Goal: Task Accomplishment & Management: Use online tool/utility

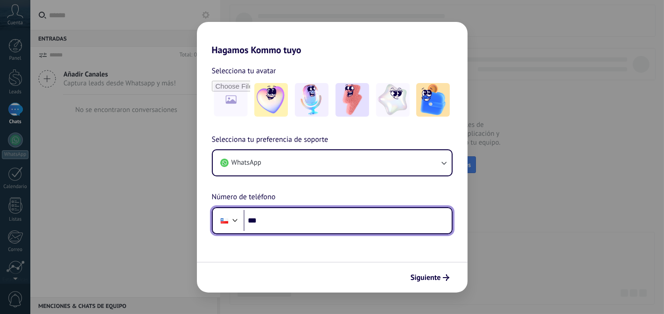
click at [302, 221] on input "***" at bounding box center [348, 220] width 208 height 21
type input "**********"
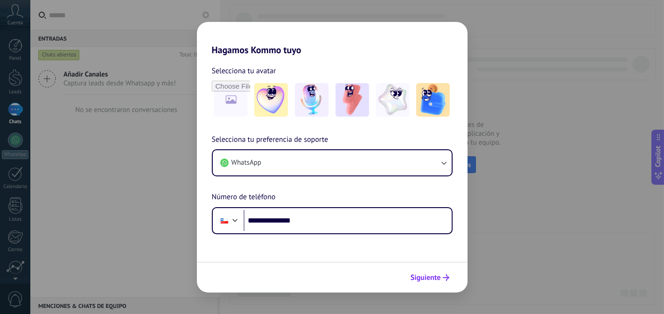
click at [435, 283] on button "Siguiente" at bounding box center [430, 278] width 47 height 16
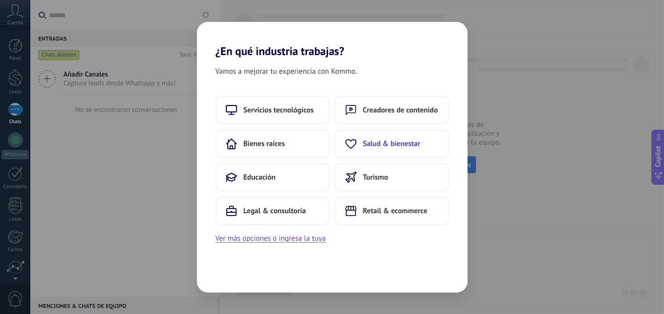
click at [420, 145] on span "Salud & bienestar" at bounding box center [391, 143] width 57 height 9
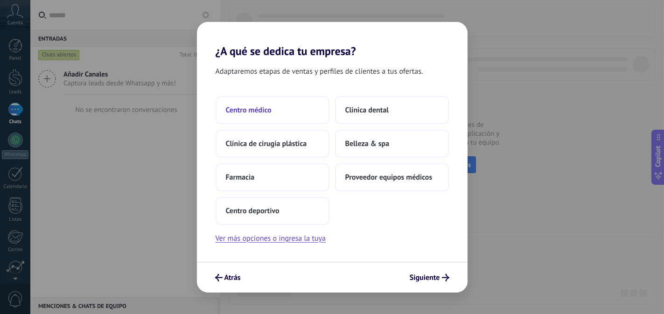
click at [255, 107] on span "Centro médico" at bounding box center [249, 109] width 46 height 9
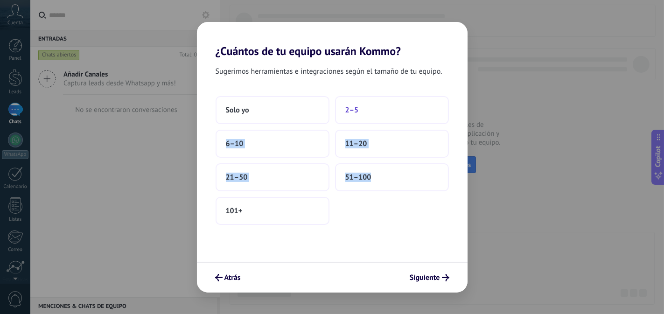
drag, startPoint x: 406, startPoint y: 257, endPoint x: 372, endPoint y: 118, distance: 143.2
click at [372, 118] on div "Sugerimos herramientas e integraciones según el tamaño de tu equipo. Solo yo 2–…" at bounding box center [332, 160] width 271 height 204
click at [372, 118] on button "2–5" at bounding box center [392, 110] width 114 height 28
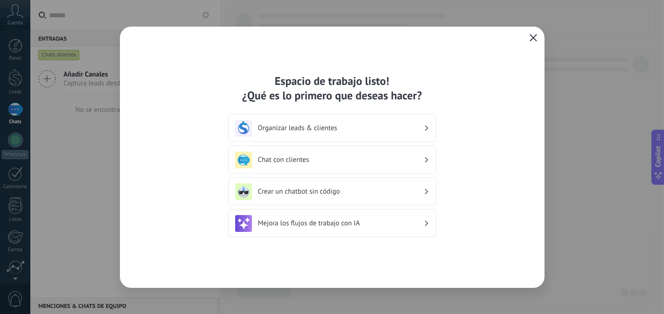
click at [536, 36] on icon "button" at bounding box center [533, 37] width 7 height 7
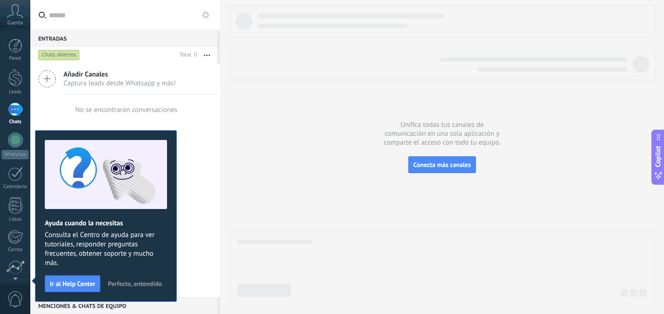
click at [144, 263] on span "Consulta el Centro de ayuda para ver tutoriales, responder preguntas frecuentes…" at bounding box center [106, 249] width 122 height 37
click at [142, 287] on span "Perfecto, entendido" at bounding box center [135, 284] width 54 height 7
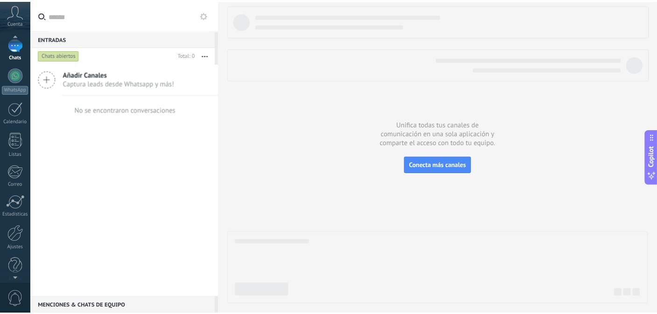
scroll to position [74, 0]
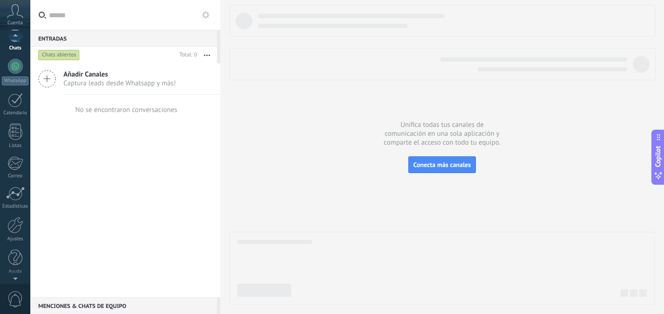
click at [15, 278] on div at bounding box center [15, 277] width 30 height 14
click at [21, 218] on div at bounding box center [15, 225] width 16 height 16
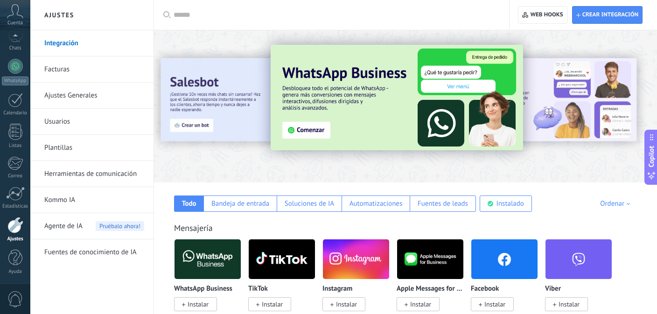
click at [507, 263] on img at bounding box center [504, 259] width 66 height 45
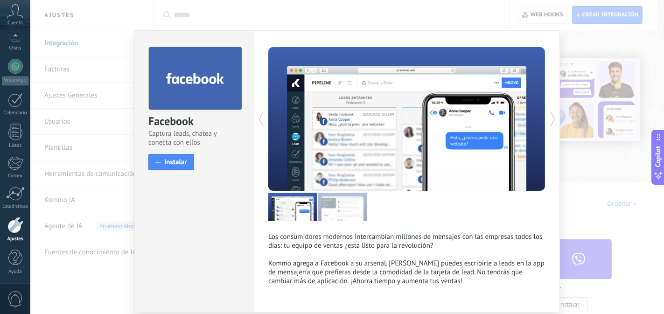
click at [17, 233] on div at bounding box center [15, 225] width 16 height 16
click at [119, 41] on div "Facebook Captura leads, chatea y conecta con ellos install Instalar Los consumi…" at bounding box center [347, 157] width 634 height 314
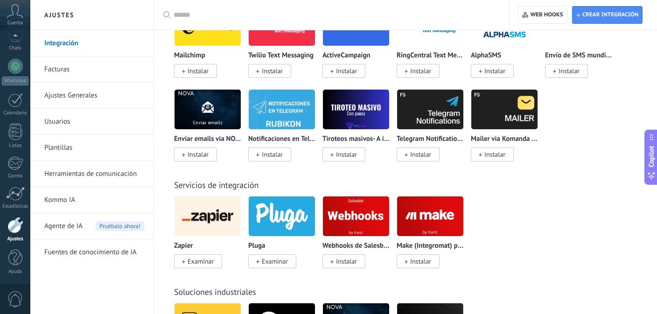
scroll to position [2199, 0]
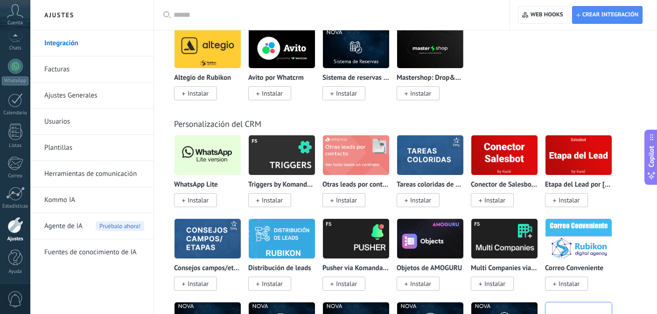
click at [219, 161] on img at bounding box center [208, 155] width 66 height 45
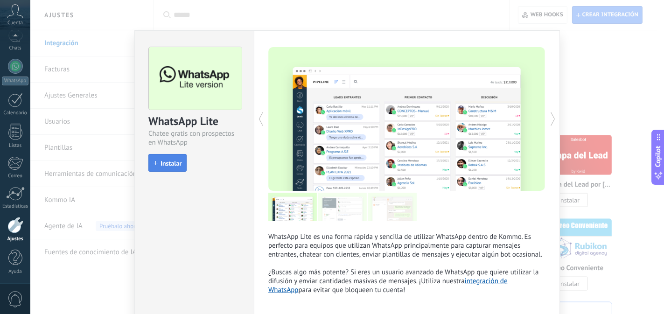
click at [163, 161] on span "Instalar" at bounding box center [171, 163] width 21 height 7
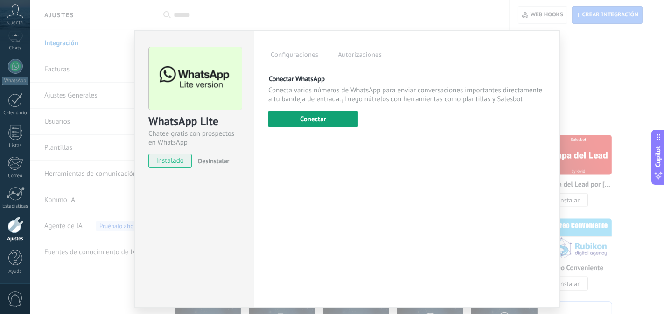
click at [319, 118] on button "Conectar" at bounding box center [313, 119] width 90 height 17
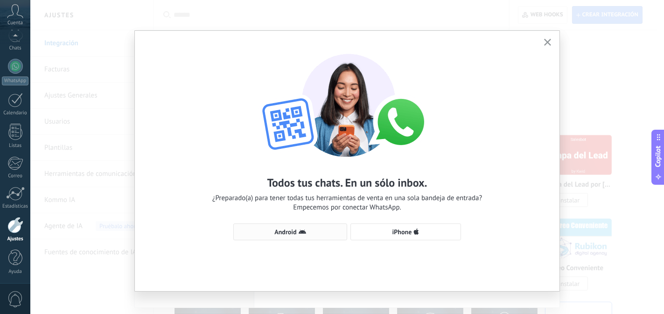
click at [282, 231] on span "Android" at bounding box center [285, 232] width 22 height 7
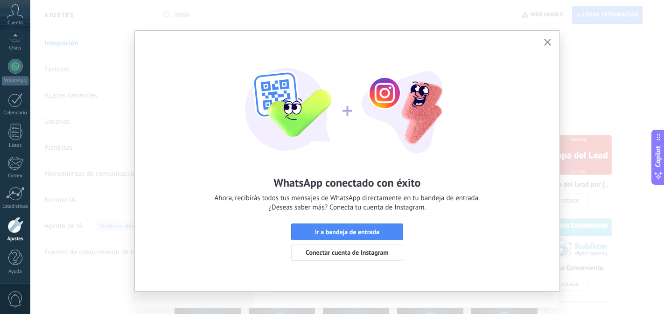
click at [544, 41] on icon "button" at bounding box center [547, 42] width 7 height 7
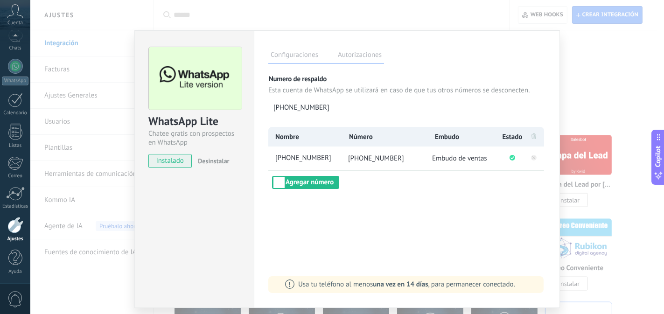
click at [619, 81] on div "WhatsApp Lite Chatee gratis con prospectos en WhatsApp instalado Desinstalar Co…" at bounding box center [347, 157] width 634 height 314
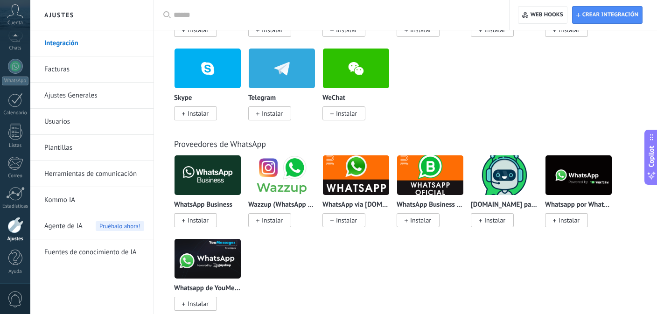
scroll to position [0, 0]
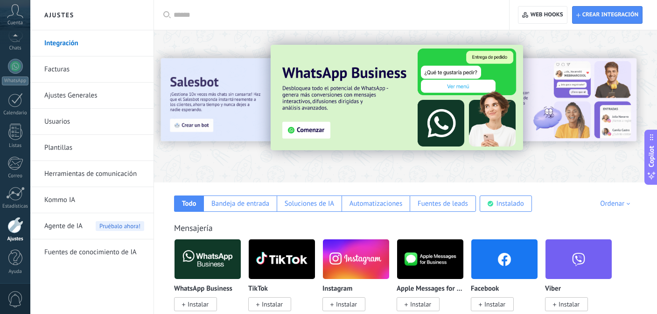
click at [497, 261] on img at bounding box center [504, 259] width 66 height 45
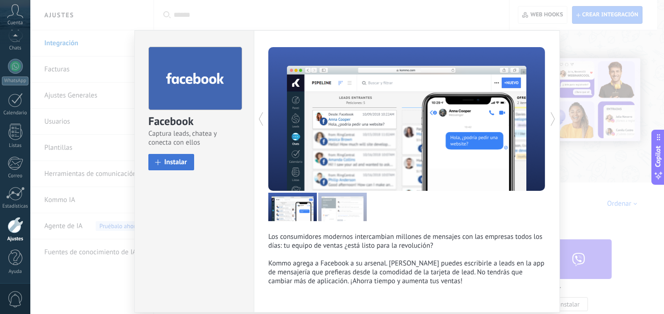
click at [158, 162] on span at bounding box center [158, 163] width 6 height 6
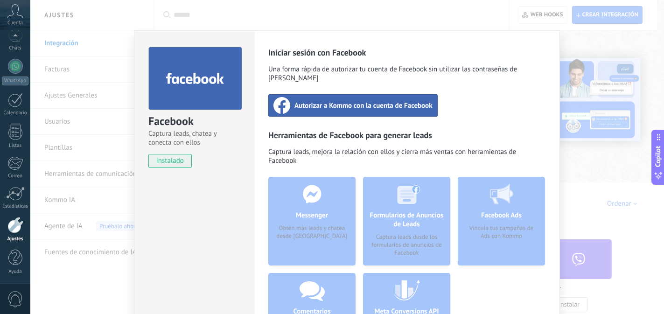
click at [330, 101] on span "Autorizar a Kommo con la cuenta de Facebook" at bounding box center [364, 105] width 138 height 9
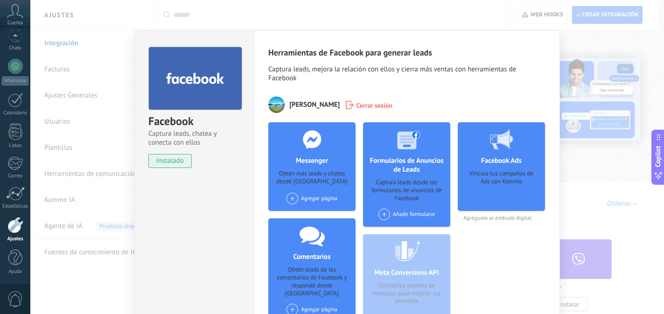
click at [296, 200] on span at bounding box center [293, 199] width 12 height 12
click at [311, 219] on div "Mi Mantra" at bounding box center [317, 216] width 63 height 21
click at [313, 200] on div "Mi Mantra" at bounding box center [307, 198] width 24 height 7
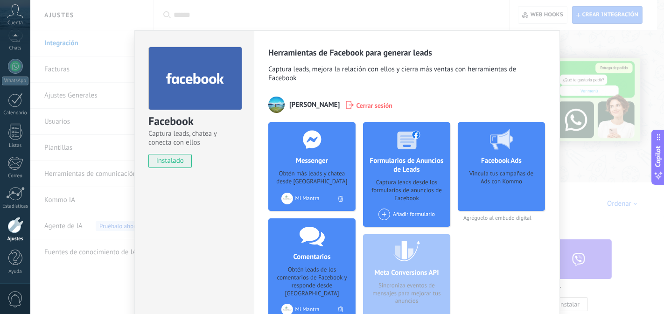
click at [202, 12] on div "Facebook Captura leads, chatea y conecta con ellos instalado Desinstalar Herram…" at bounding box center [347, 157] width 634 height 314
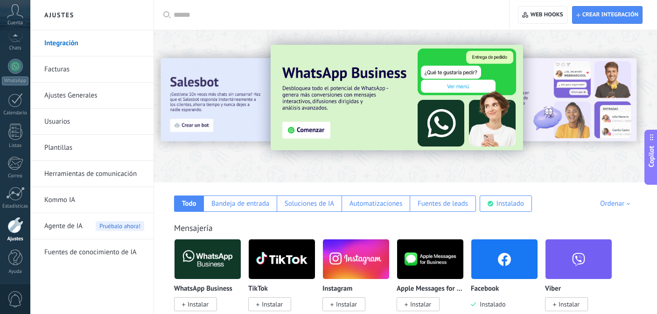
click at [355, 265] on img at bounding box center [356, 259] width 66 height 45
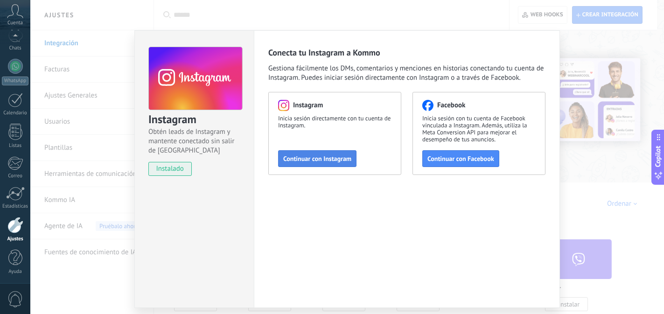
click at [295, 154] on button "Continuar con Instagram" at bounding box center [317, 158] width 78 height 17
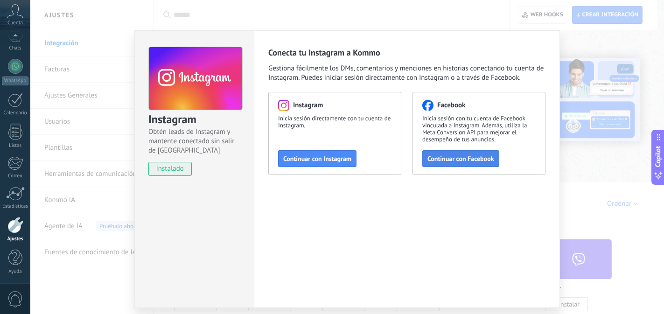
click at [438, 163] on button "Continuar con Facebook" at bounding box center [460, 158] width 77 height 17
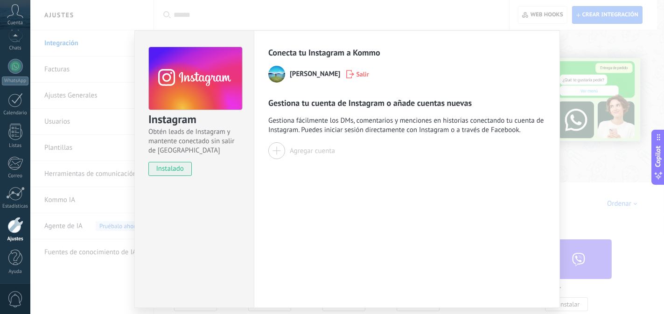
click at [281, 150] on div at bounding box center [276, 150] width 17 height 17
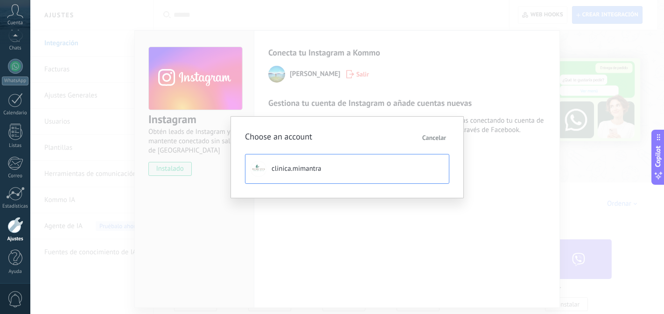
click at [291, 176] on button "clinica.mimantra" at bounding box center [347, 169] width 204 height 30
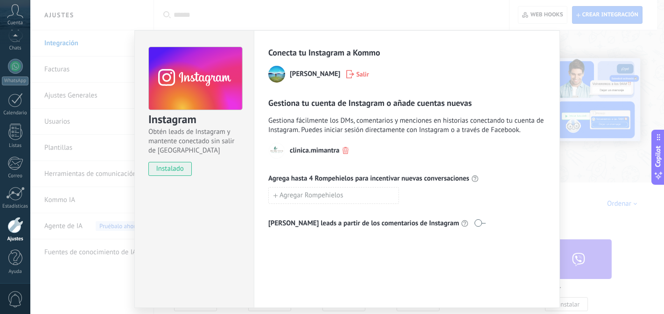
click at [486, 19] on div "Instagram Obtén leads de Instagram y mantente conectado sin salir de Kommo inst…" at bounding box center [347, 157] width 634 height 314
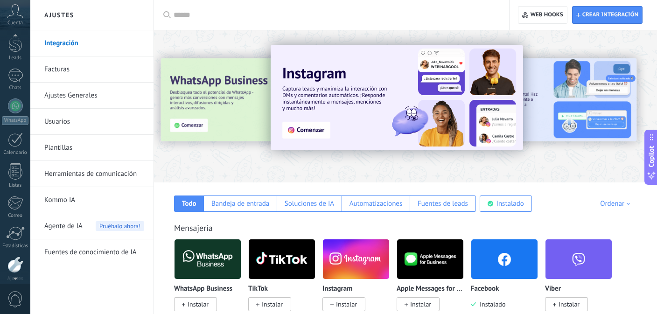
click at [15, 37] on div at bounding box center [15, 37] width 30 height 14
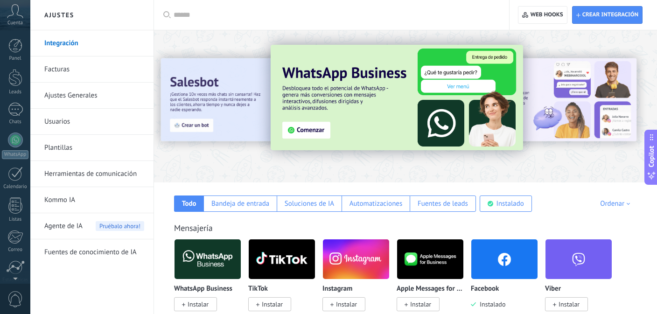
scroll to position [74, 0]
